Goal: Information Seeking & Learning: Learn about a topic

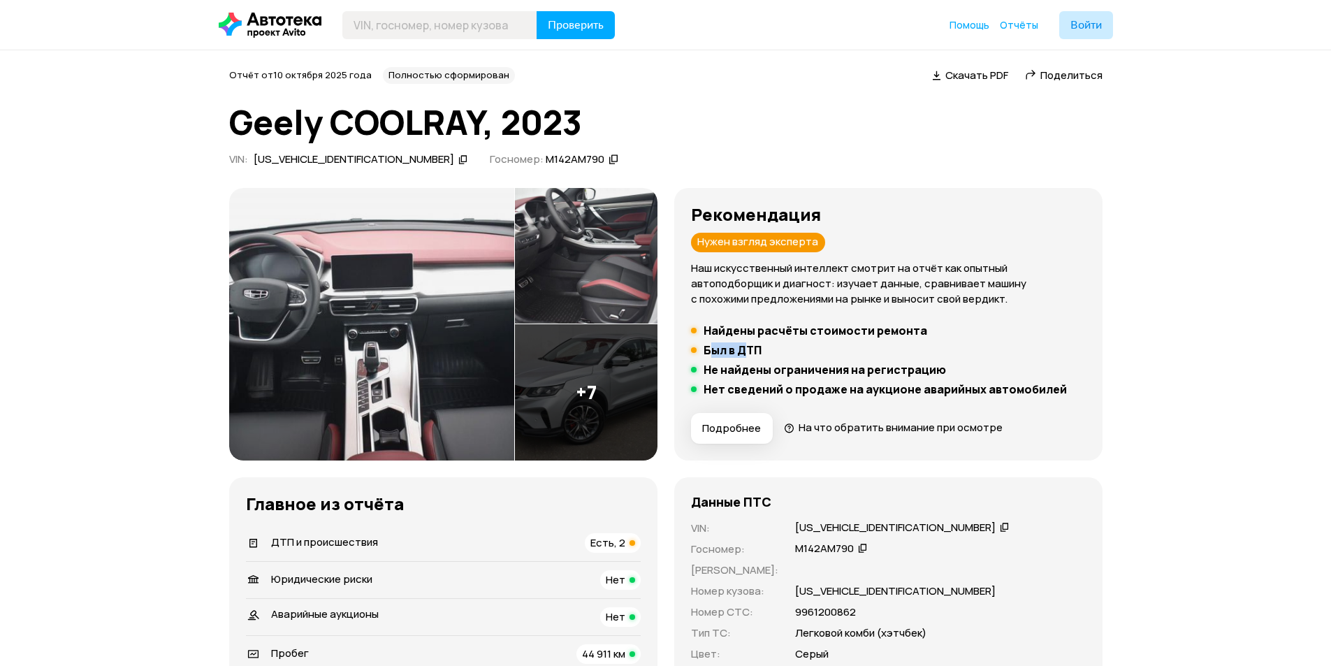
drag, startPoint x: 709, startPoint y: 349, endPoint x: 750, endPoint y: 349, distance: 41.2
click at [747, 349] on h5 "Был в ДТП" at bounding box center [733, 350] width 58 height 14
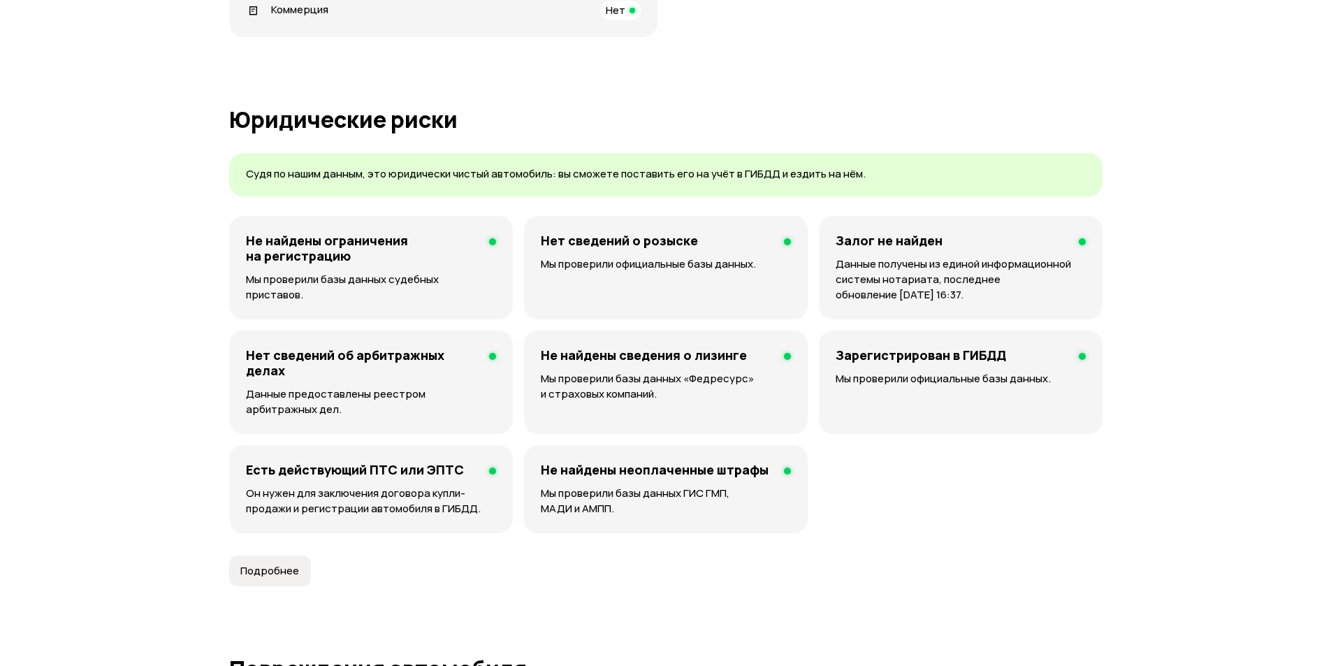
scroll to position [1267, 0]
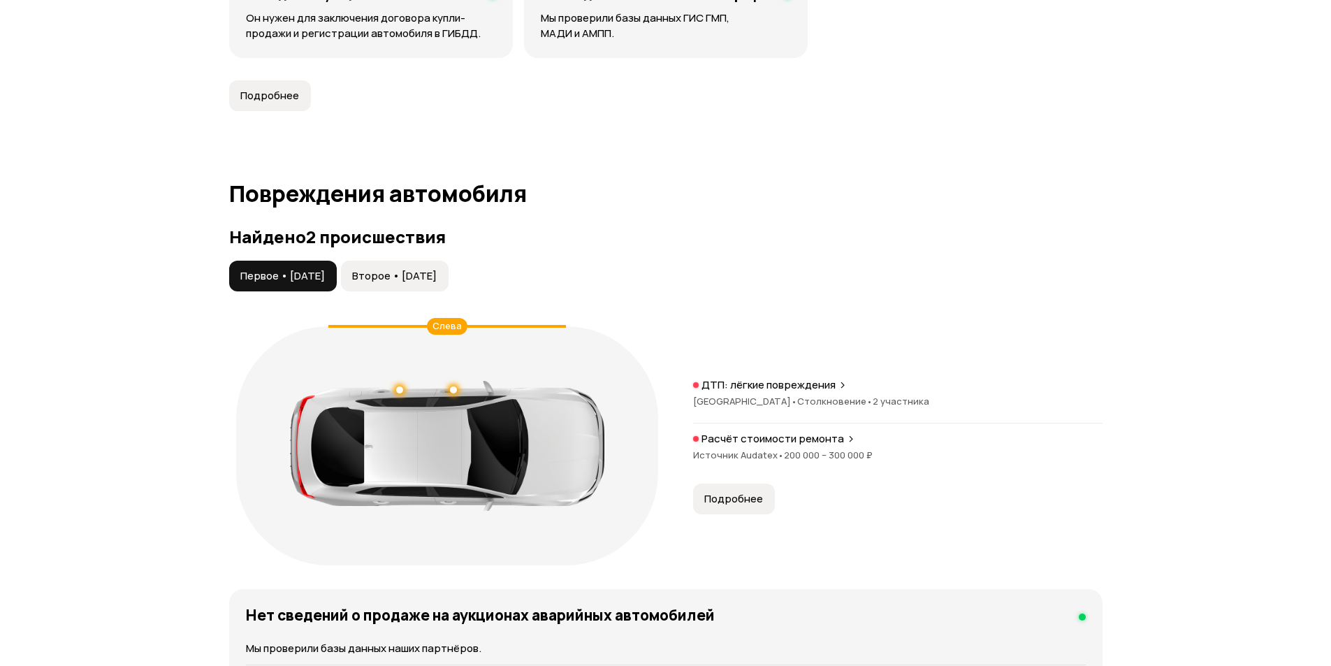
click at [449, 286] on button "Второе • [DATE]" at bounding box center [395, 276] width 108 height 31
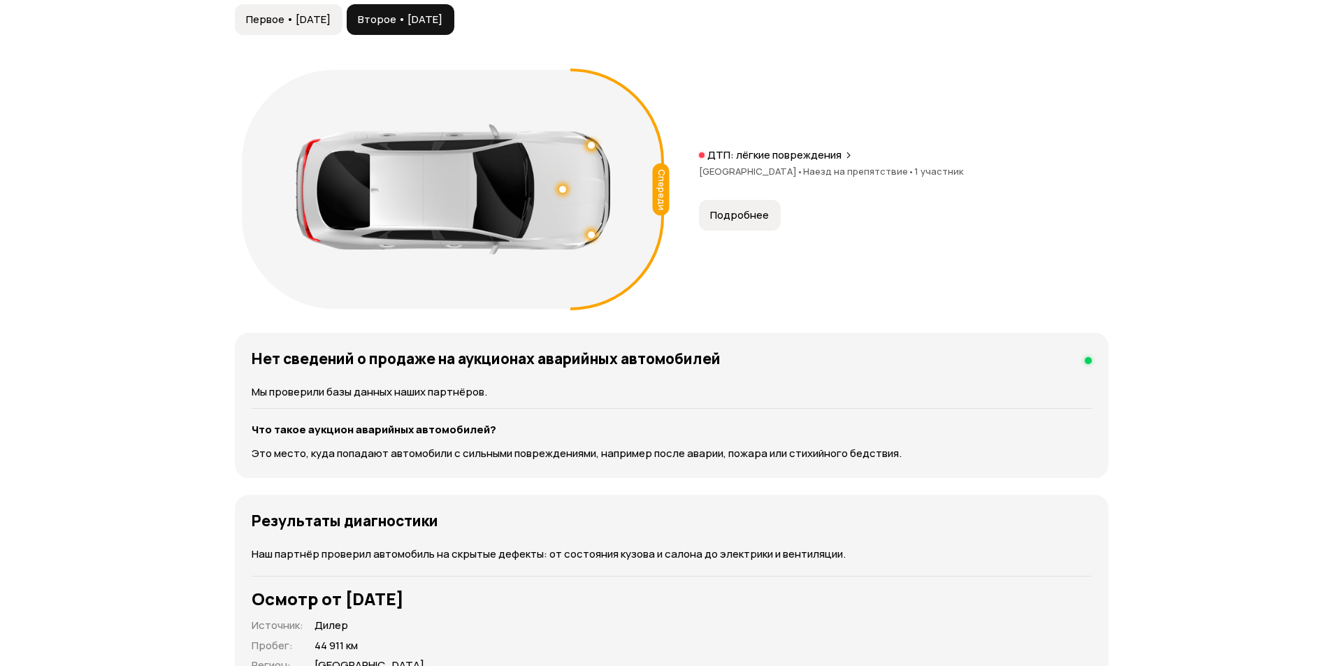
scroll to position [1454, 0]
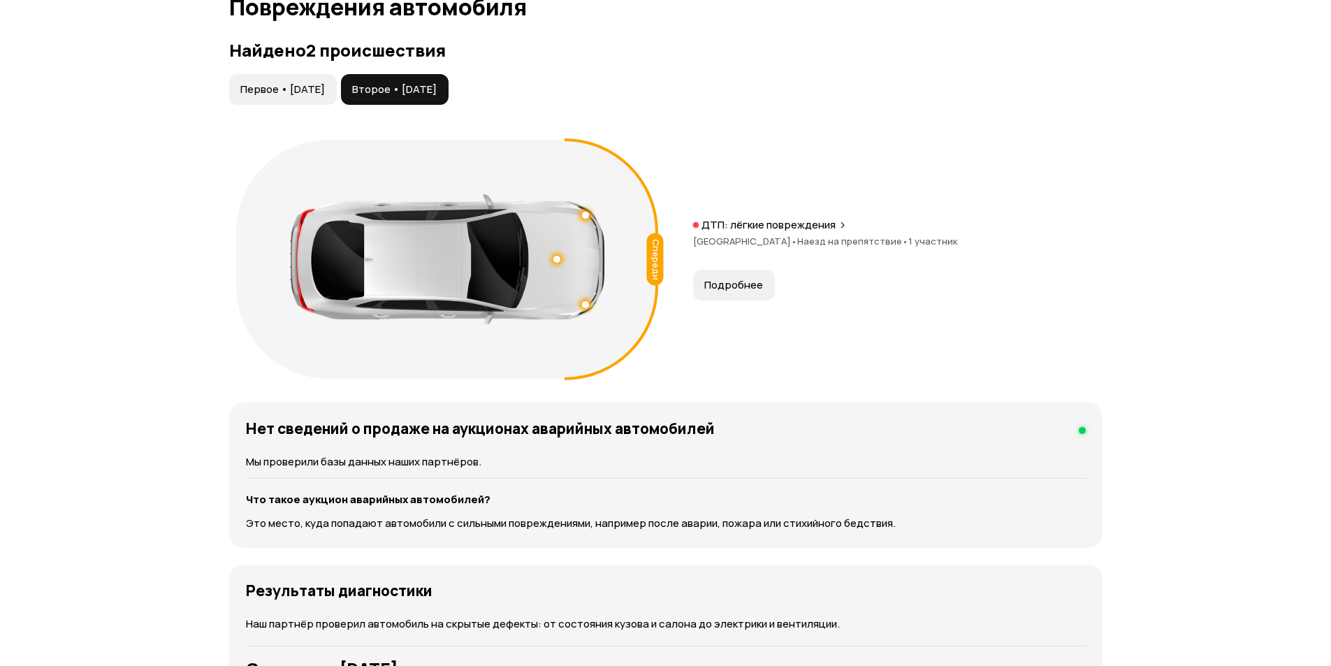
click at [821, 226] on p "ДТП: лёгкие повреждения" at bounding box center [769, 225] width 134 height 14
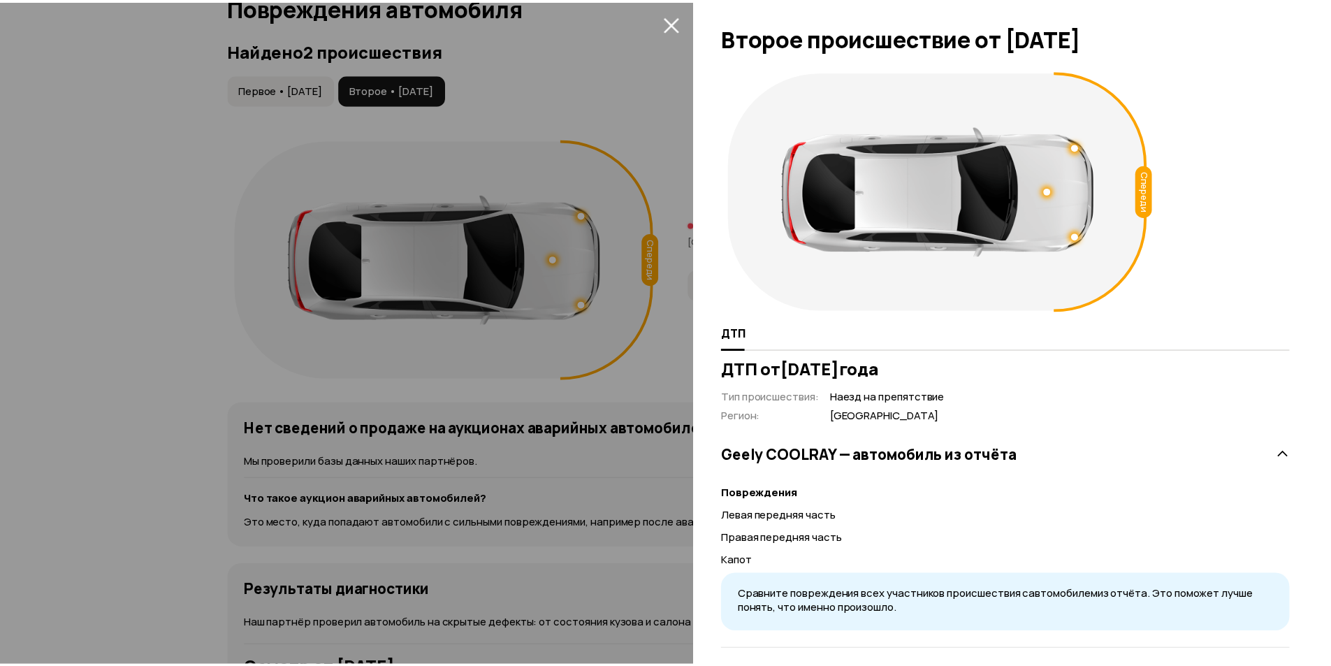
scroll to position [12, 0]
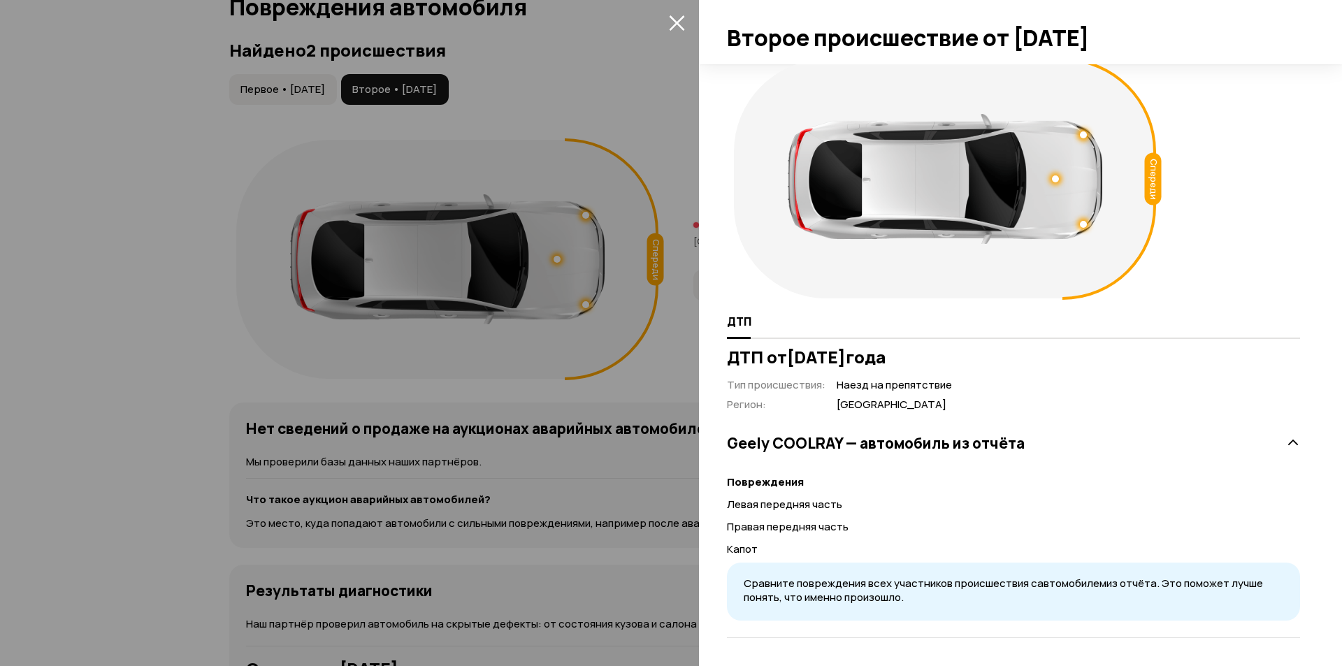
click at [513, 263] on div at bounding box center [671, 333] width 1342 height 666
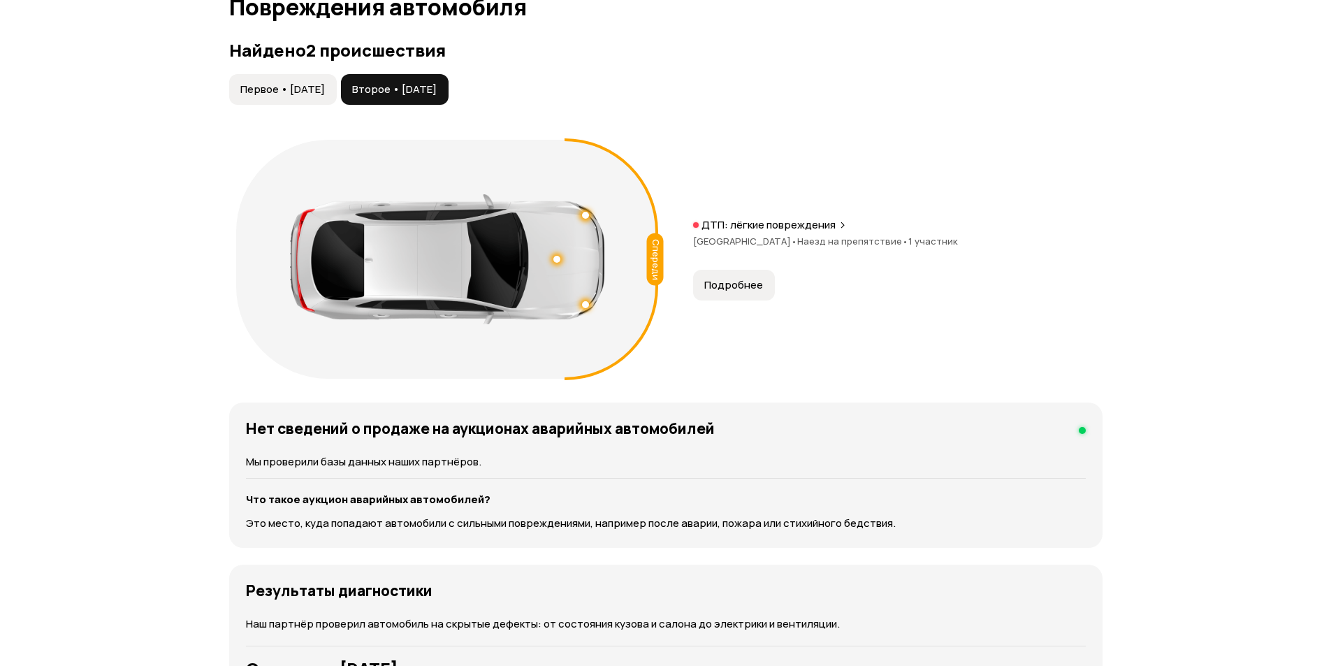
click at [275, 86] on span "Первое • [DATE]" at bounding box center [282, 89] width 85 height 14
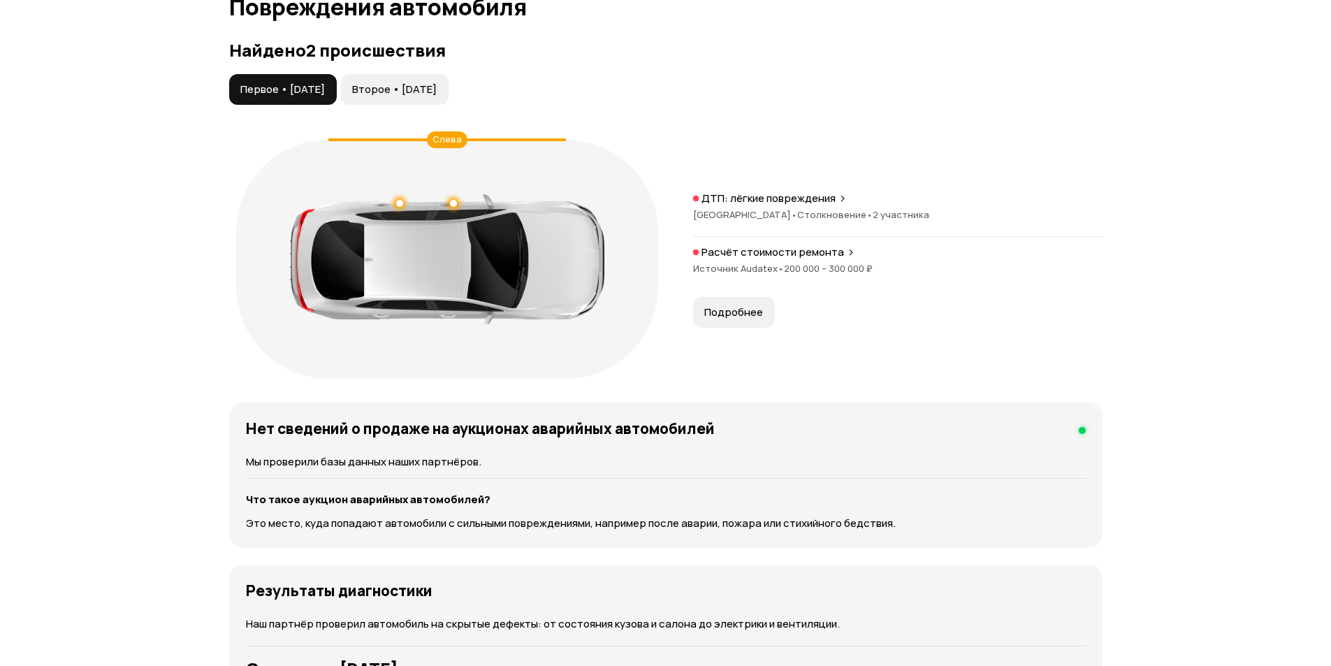
click at [421, 96] on span "Второе • [DATE]" at bounding box center [394, 89] width 85 height 14
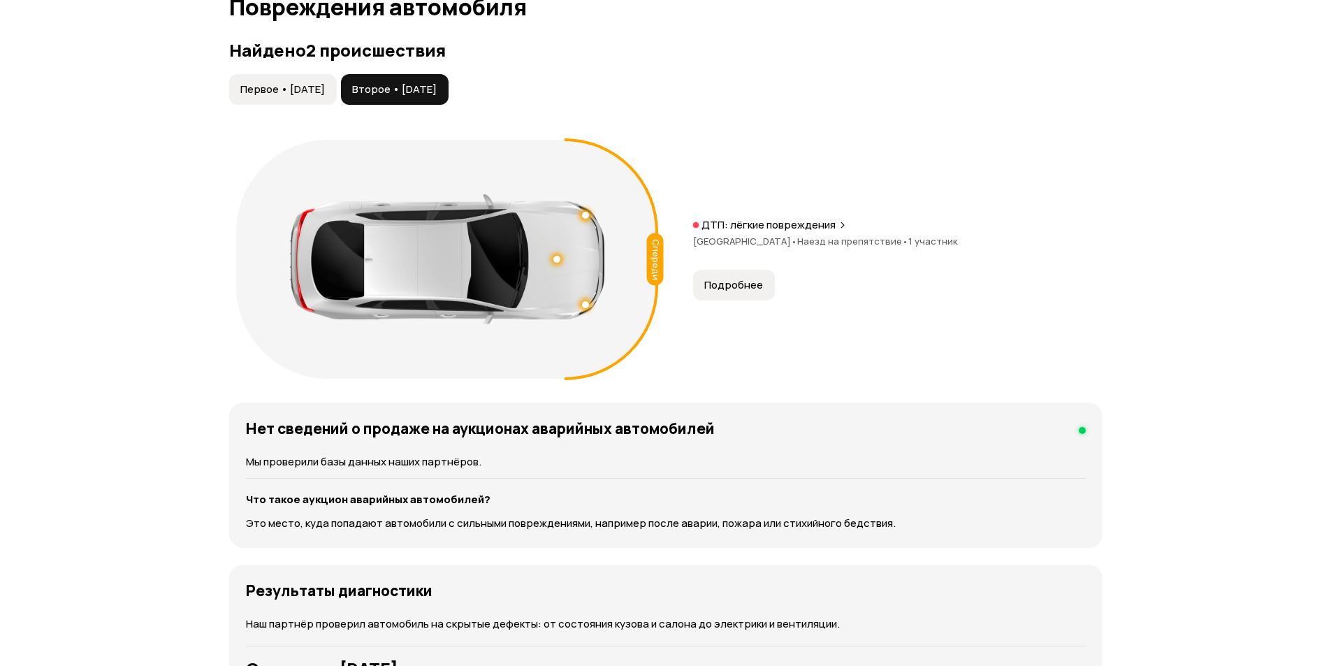
click at [301, 103] on button "Первое • [DATE]" at bounding box center [283, 89] width 108 height 31
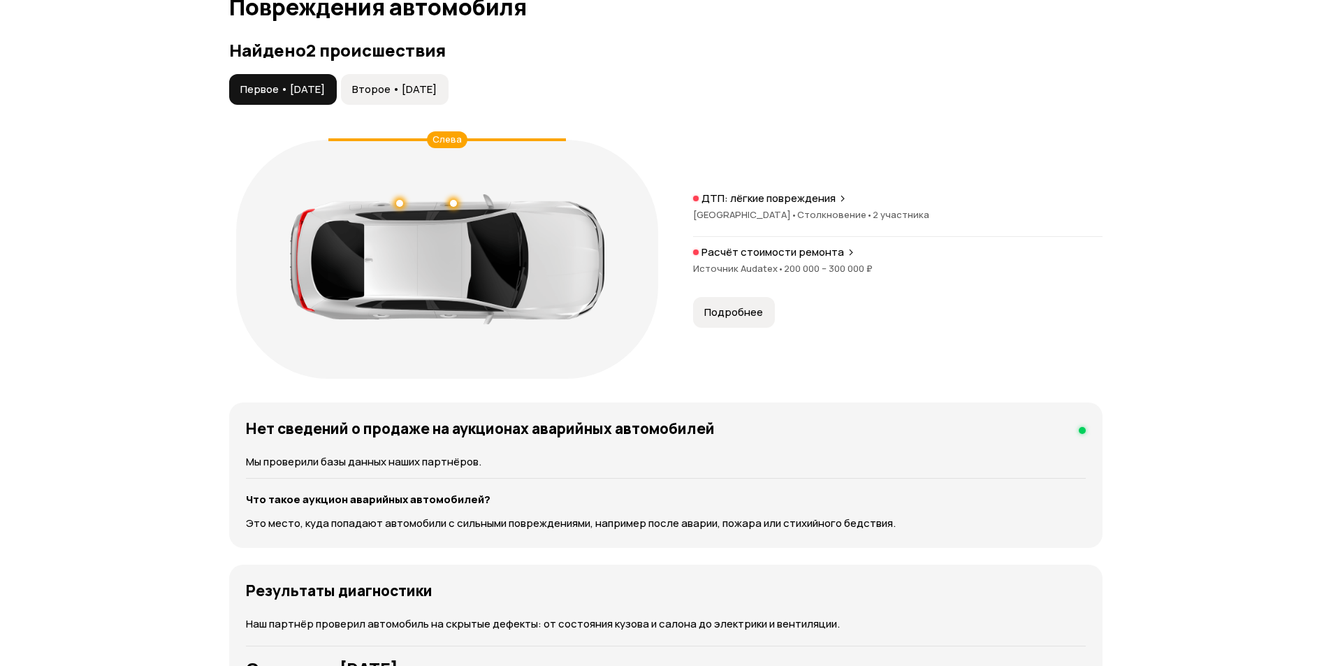
click at [397, 73] on div "Найдено 2 происшествия Первое • [DATE] Второе • [DATE] Слева ДТП: лёгкие повреж…" at bounding box center [666, 213] width 874 height 345
click at [409, 85] on span "Второе • [DATE]" at bounding box center [394, 89] width 85 height 14
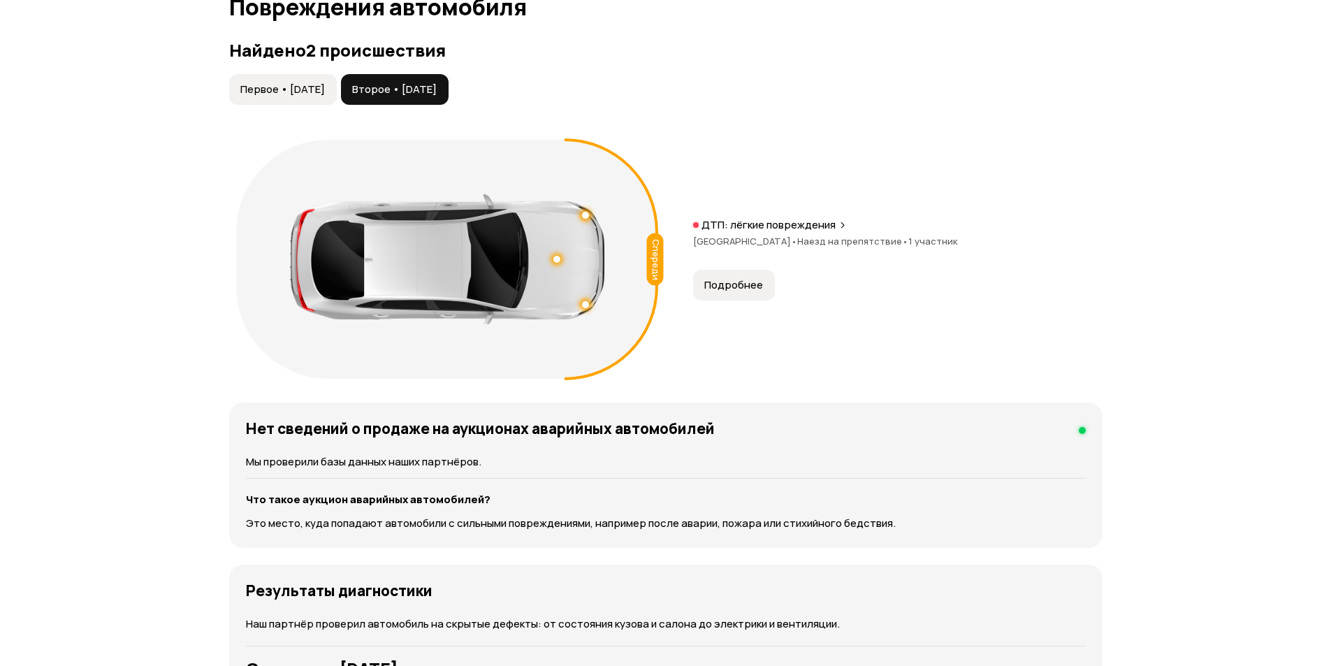
click at [306, 83] on span "Первое • [DATE]" at bounding box center [282, 89] width 85 height 14
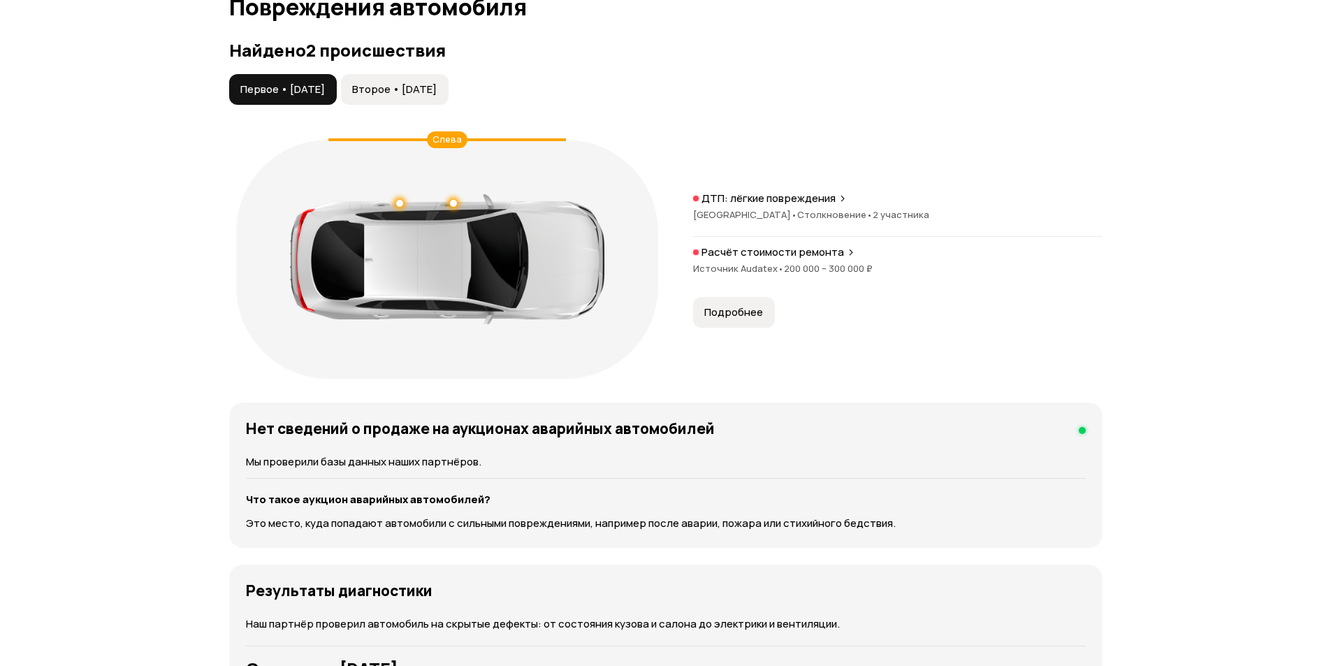
click at [437, 86] on span "Второе • [DATE]" at bounding box center [394, 89] width 85 height 14
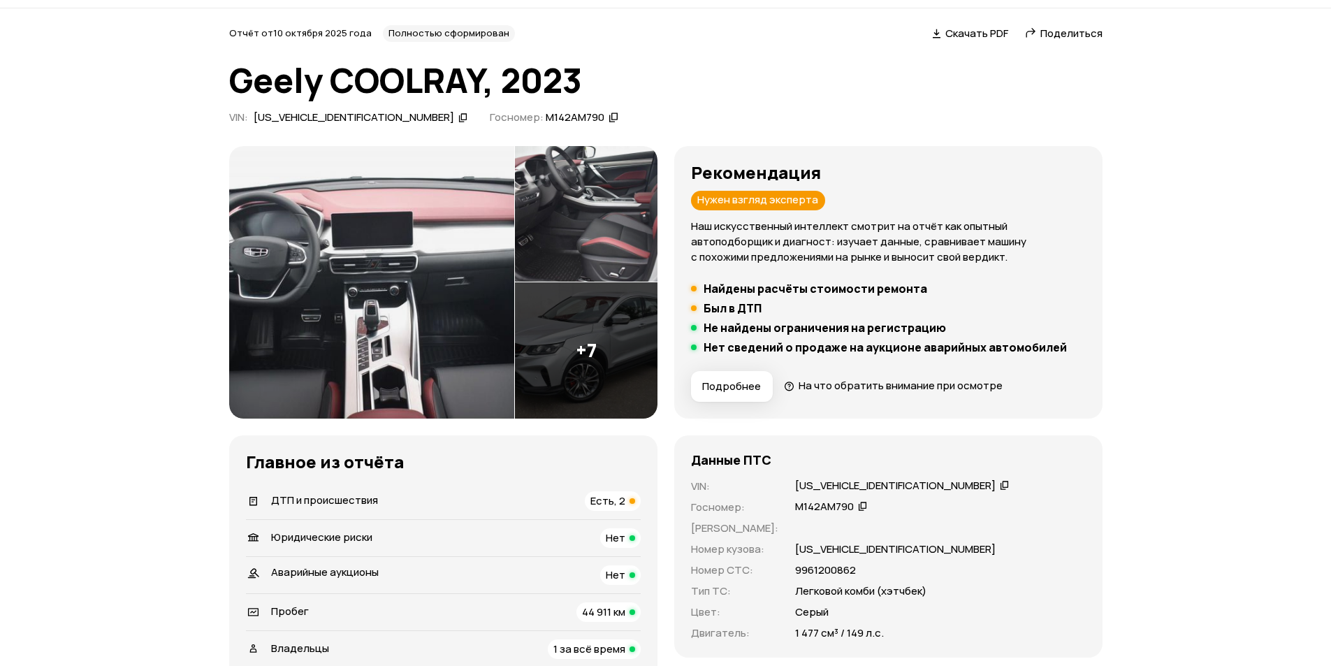
scroll to position [0, 0]
